Goal: Navigation & Orientation: Find specific page/section

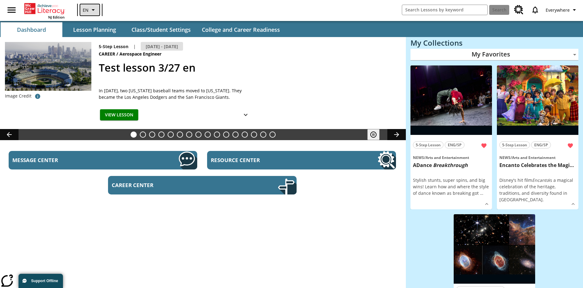
click at [90, 10] on icon "Language: EN, Select a language" at bounding box center [93, 9] width 7 height 7
